Goal: Browse casually: Explore the website without a specific task or goal

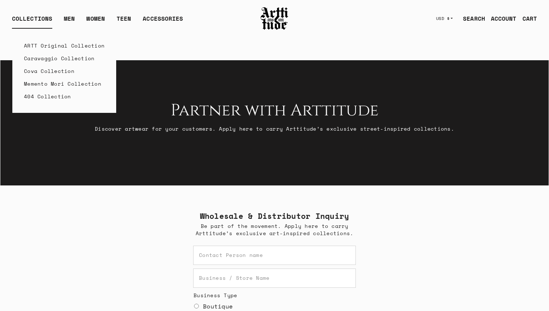
click at [54, 44] on link "ARTT Original Collection" at bounding box center [64, 45] width 81 height 13
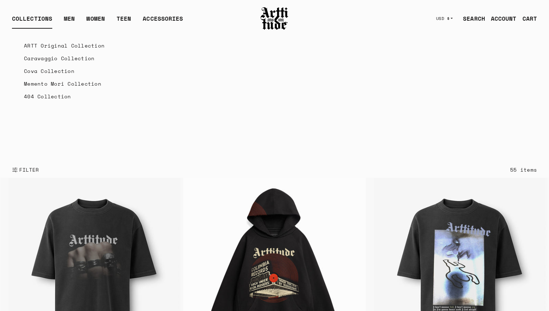
click at [41, 73] on link "Cova Collection" at bounding box center [64, 71] width 81 height 13
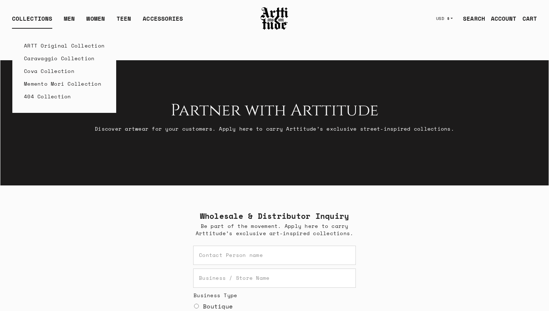
click at [41, 54] on link "Caravaggio Collection" at bounding box center [64, 58] width 81 height 13
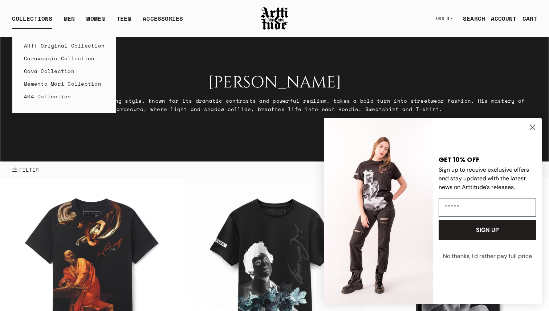
click at [48, 68] on link "Cova Collection" at bounding box center [64, 71] width 81 height 13
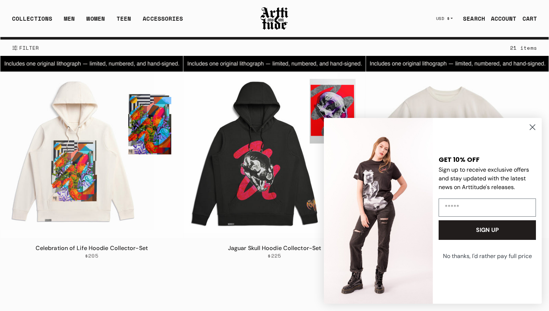
scroll to position [130, 0]
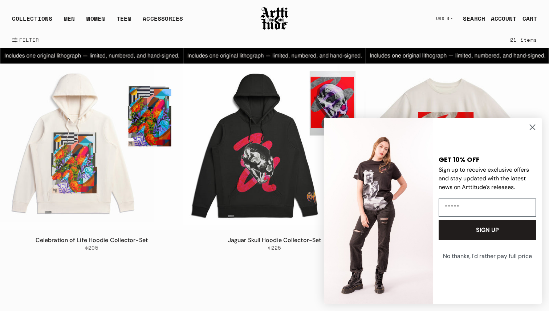
click at [534, 125] on circle "Close dialog" at bounding box center [533, 127] width 12 height 12
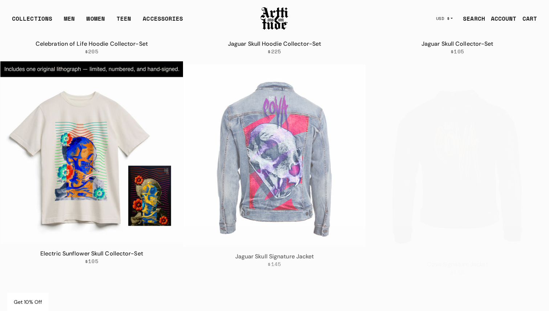
scroll to position [351, 0]
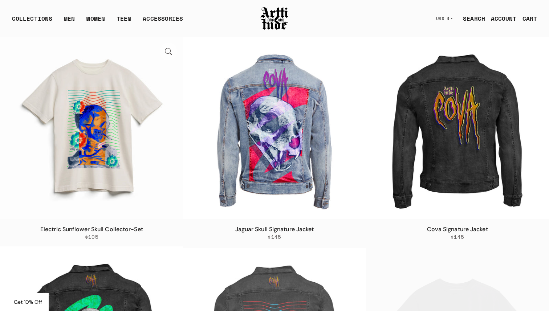
click at [110, 117] on img at bounding box center [91, 128] width 183 height 183
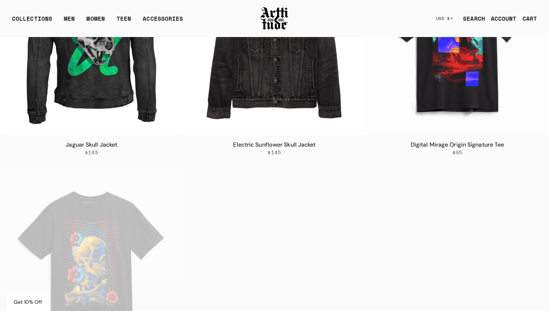
scroll to position [654, 0]
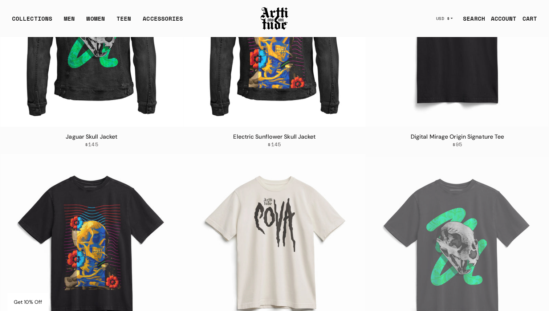
click at [454, 76] on img at bounding box center [457, 35] width 183 height 183
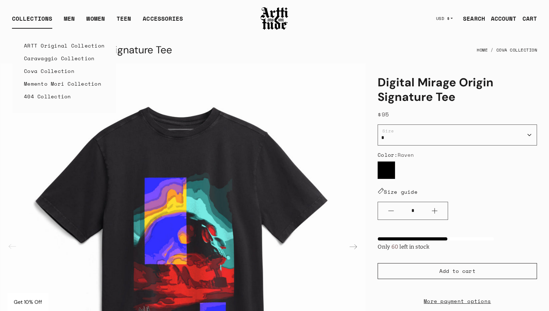
click at [53, 86] on link "Memento Mori Collection" at bounding box center [64, 83] width 81 height 13
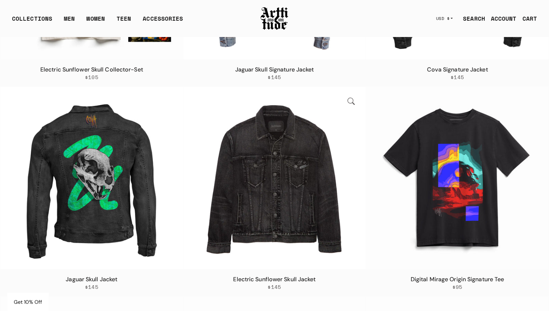
scroll to position [515, 0]
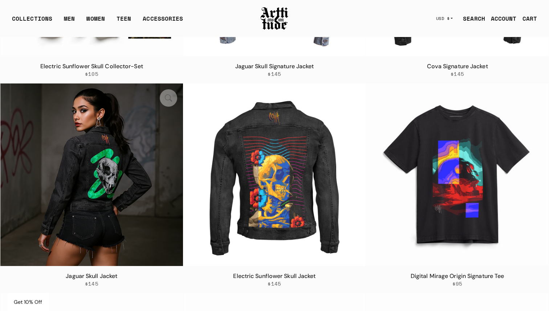
click at [107, 172] on img at bounding box center [91, 175] width 183 height 183
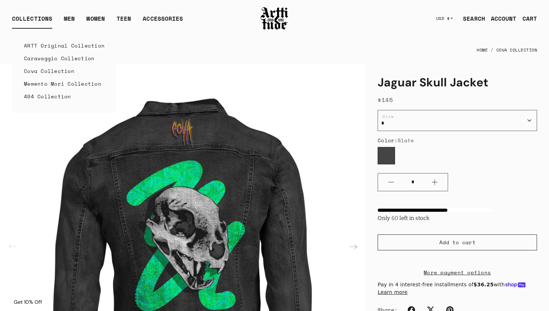
click at [51, 81] on link "Memento Mori Collection" at bounding box center [64, 83] width 81 height 13
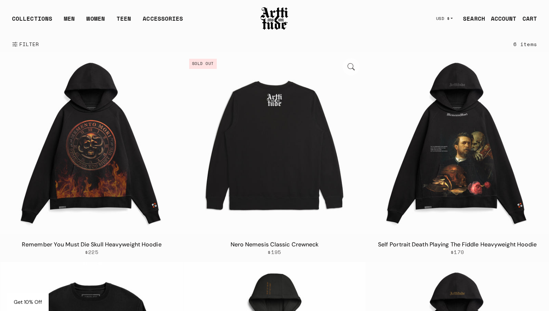
scroll to position [94, 0]
